Goal: Task Accomplishment & Management: Complete application form

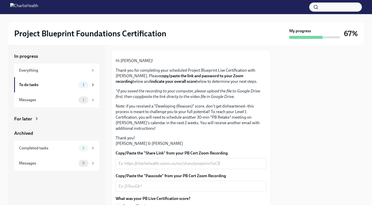
scroll to position [116, 0]
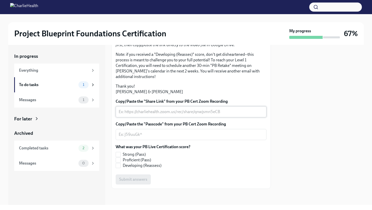
click at [158, 111] on textarea "Copy/Paste the "Share Link" from your PB Cert Zoom Recording" at bounding box center [191, 112] width 145 height 6
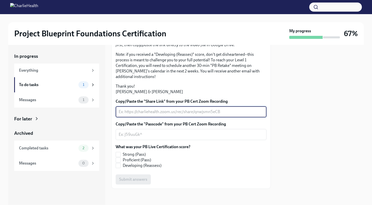
paste textarea "[URL][DOMAIN_NAME]"
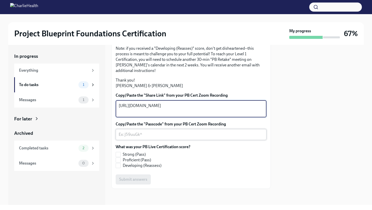
type textarea "[URL][DOMAIN_NAME]"
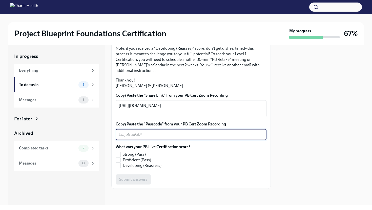
click at [151, 138] on textarea "Copy/Paste the "Passcode" from your PB Cert Zoom Recording" at bounding box center [191, 135] width 145 height 6
type textarea "N"
click at [182, 160] on label "Proficient (Pass)" at bounding box center [151, 161] width 71 height 6
click at [120, 160] on input "Proficient (Pass)" at bounding box center [118, 160] width 5 height 5
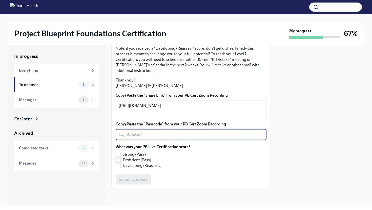
checkbox input "true"
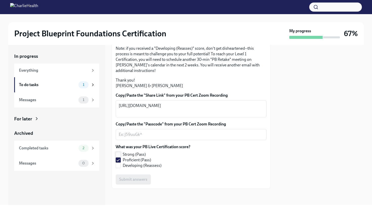
click at [120, 154] on input "Strong (Pass)" at bounding box center [118, 155] width 5 height 5
checkbox input "true"
click at [119, 167] on input "Developing (Reassess)" at bounding box center [118, 166] width 5 height 5
click at [118, 168] on label "Developing (Reassess)" at bounding box center [151, 166] width 71 height 6
click at [118, 168] on input "Developing (Reassess)" at bounding box center [118, 166] width 5 height 5
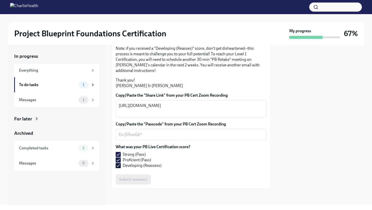
checkbox input "false"
click at [118, 154] on input "Strong (Pass)" at bounding box center [118, 155] width 5 height 5
checkbox input "false"
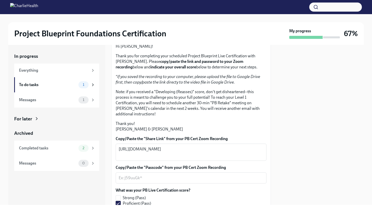
click at [209, 117] on p "Note: if you received a "Developing (Reasses)" score, don't get disheartened--t…" at bounding box center [191, 103] width 151 height 28
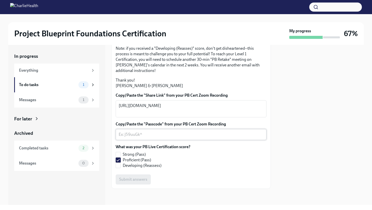
click at [203, 137] on textarea "Copy/Paste the "Passcode" from your PB Cert Zoom Recording" at bounding box center [191, 135] width 145 height 6
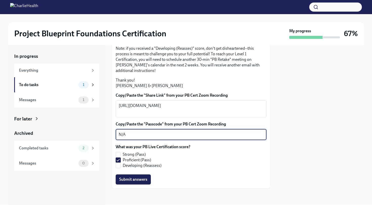
type textarea "N/A"
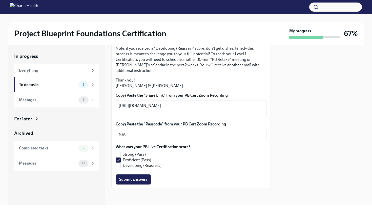
click at [241, 153] on div "What was your PB Live Certification score? Strong (Pass) Proficient (Pass) Deve…" at bounding box center [191, 156] width 151 height 24
click at [143, 183] on button "Submit answers" at bounding box center [133, 180] width 35 height 10
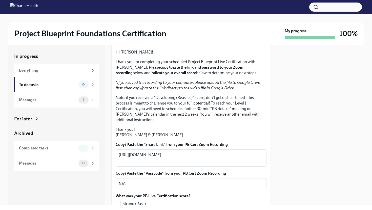
scroll to position [0, 0]
